Goal: Entertainment & Leisure: Consume media (video, audio)

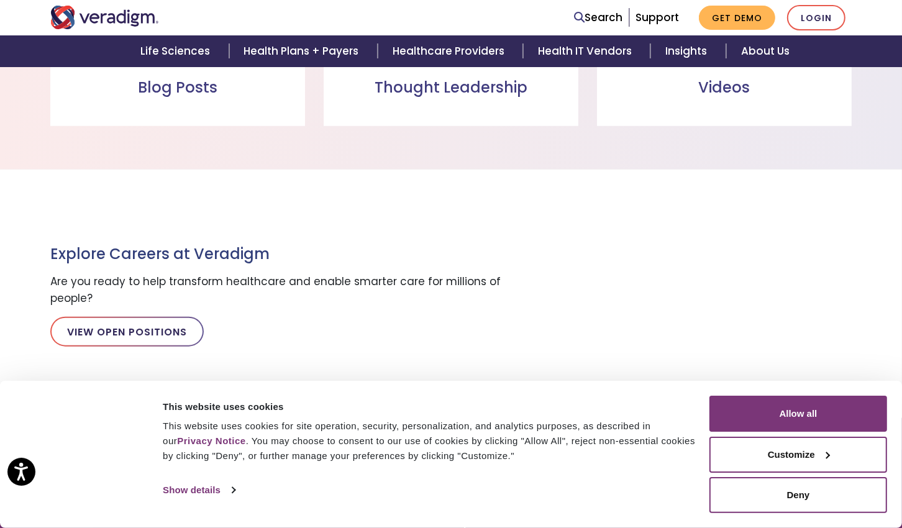
scroll to position [1103, 0]
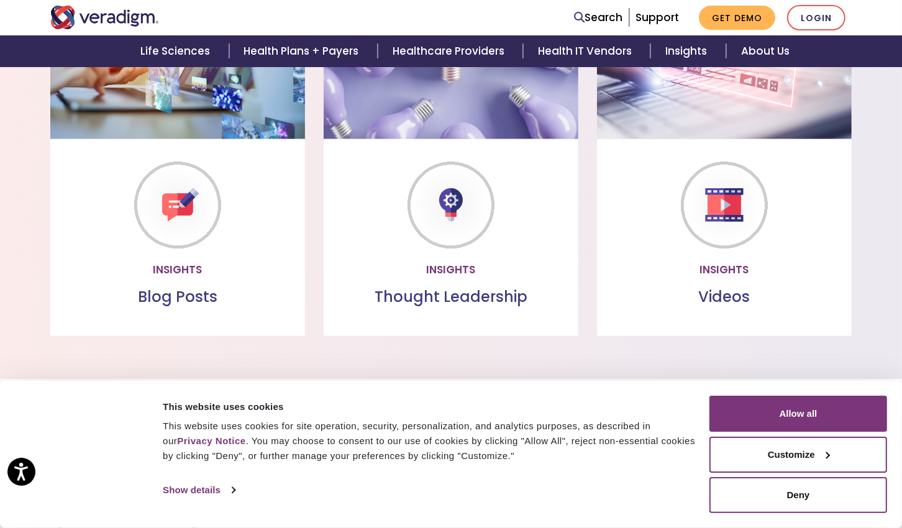
click at [723, 260] on link "Watch more" at bounding box center [724, 269] width 107 height 29
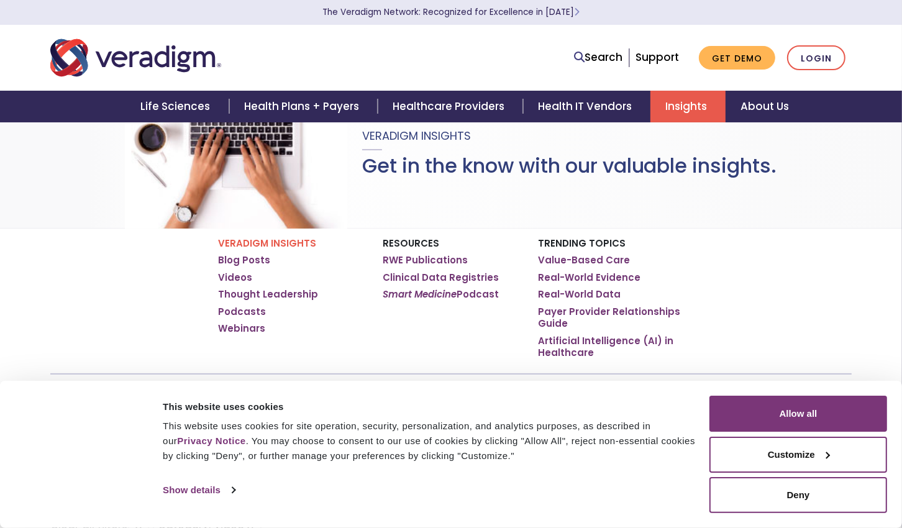
scroll to position [69, 0]
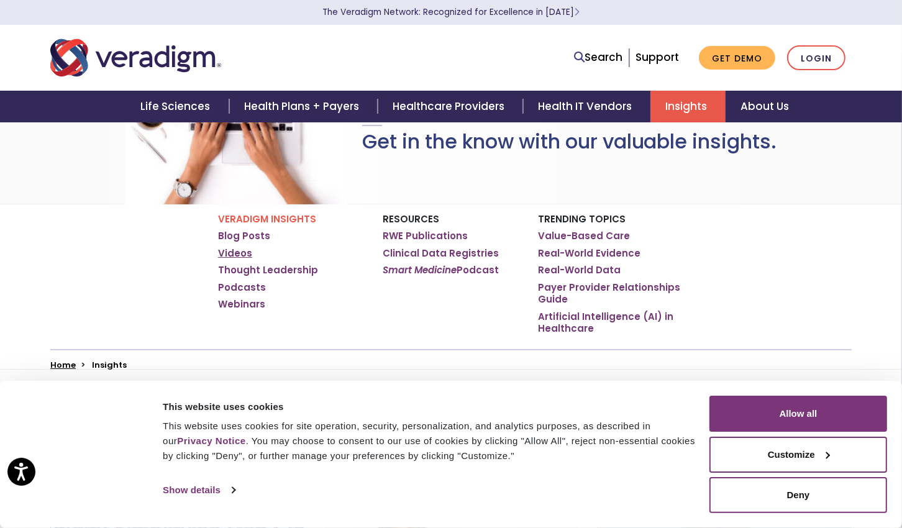
click at [233, 256] on link "Videos" at bounding box center [235, 253] width 34 height 12
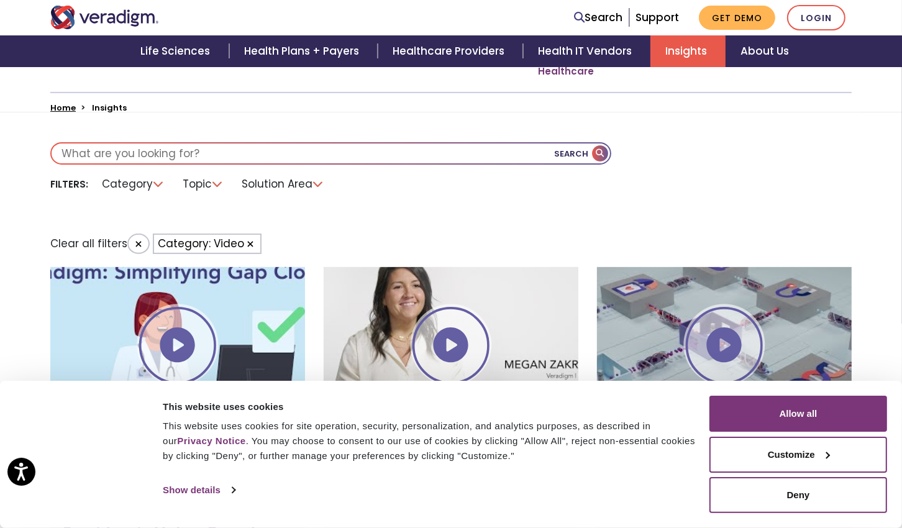
scroll to position [345, 0]
